Goal: Transaction & Acquisition: Subscribe to service/newsletter

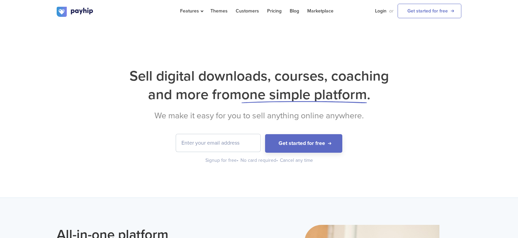
click at [227, 144] on input "email" at bounding box center [218, 143] width 84 height 18
type input "ر"
type input "ا"
type input "ى"
click at [265, 134] on button "Get started for free" at bounding box center [303, 143] width 77 height 19
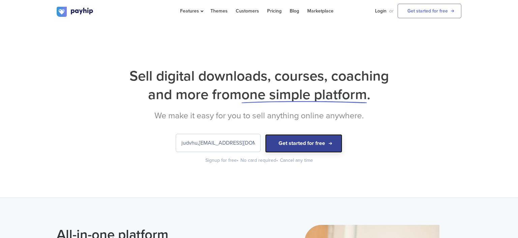
click at [283, 143] on button "Get started for free" at bounding box center [303, 143] width 77 height 19
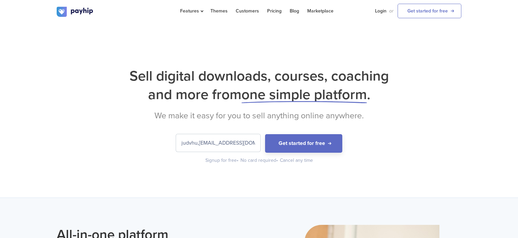
click at [200, 142] on input "judvhu,[EMAIL_ADDRESS][DOMAIN_NAME]" at bounding box center [218, 143] width 84 height 18
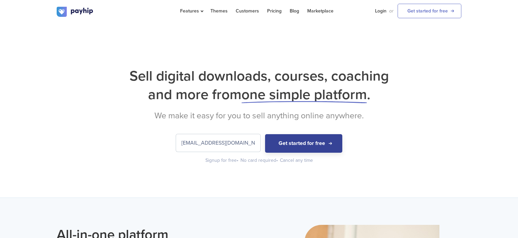
type input "[EMAIL_ADDRESS][DOMAIN_NAME]"
click at [289, 144] on button "Get started for free" at bounding box center [303, 143] width 77 height 19
